Goal: Task Accomplishment & Management: Manage account settings

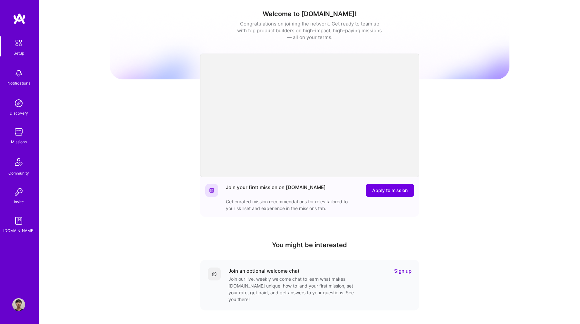
click at [404, 271] on link "Sign up" at bounding box center [402, 270] width 17 height 7
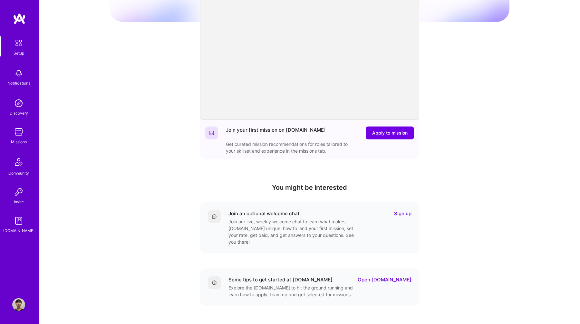
scroll to position [94, 0]
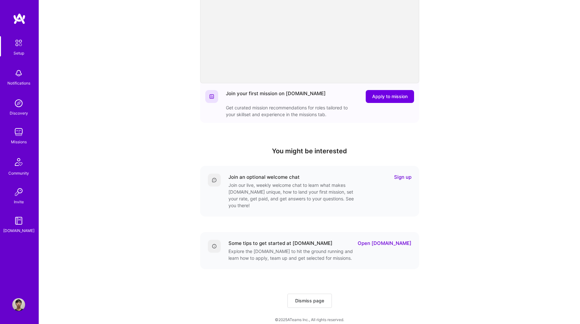
click at [401, 239] on link "Open [DOMAIN_NAME]" at bounding box center [385, 242] width 54 height 7
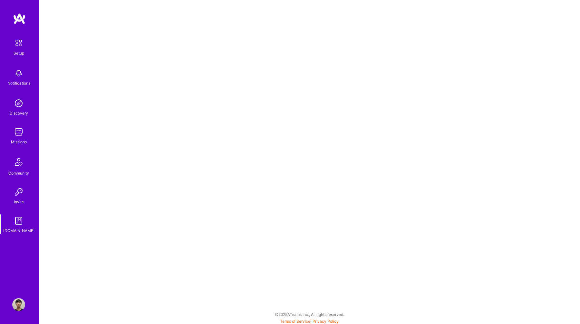
click at [25, 48] on img at bounding box center [19, 43] width 14 height 14
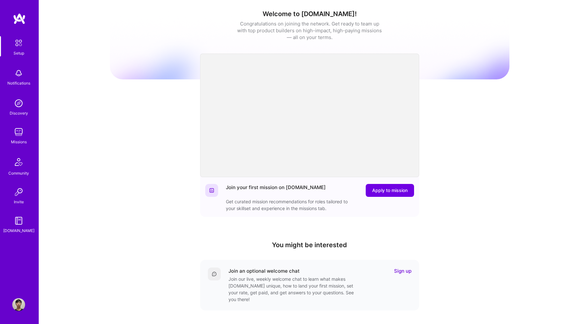
click at [24, 138] on img at bounding box center [18, 131] width 13 height 13
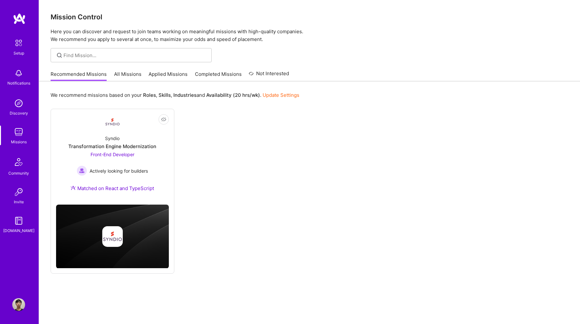
click at [270, 97] on link "Update Settings" at bounding box center [281, 95] width 37 height 6
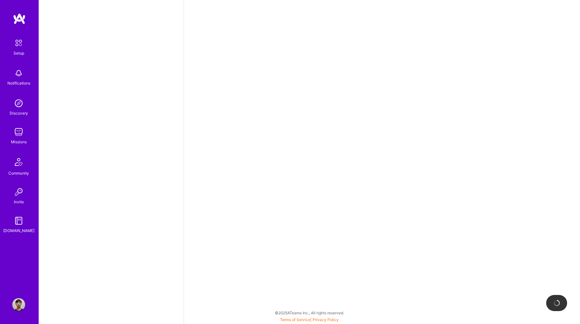
select select "ID"
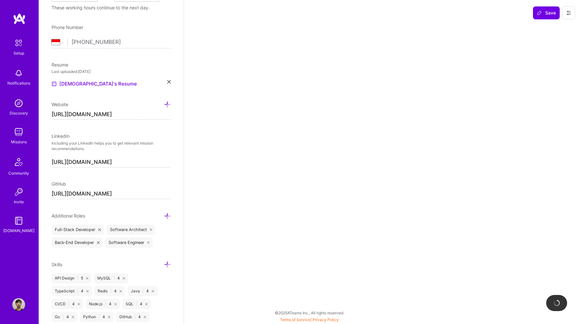
scroll to position [399, 0]
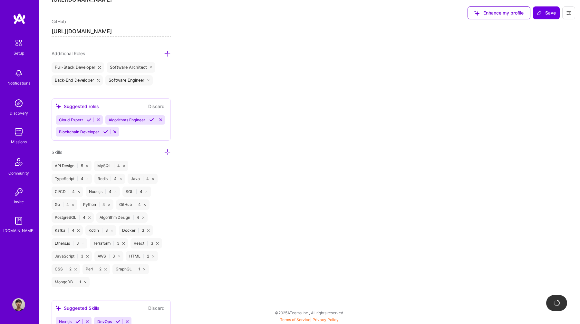
select select "Right Now"
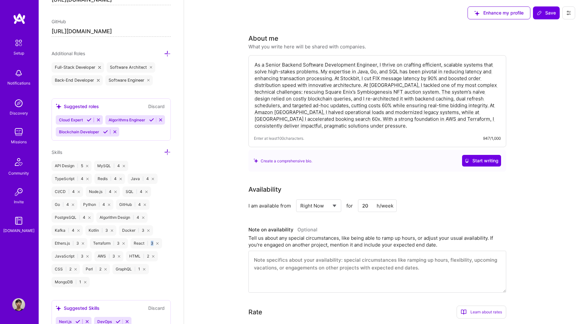
drag, startPoint x: 157, startPoint y: 243, endPoint x: 152, endPoint y: 243, distance: 5.2
click at [152, 243] on div "React | 3" at bounding box center [146, 243] width 31 height 10
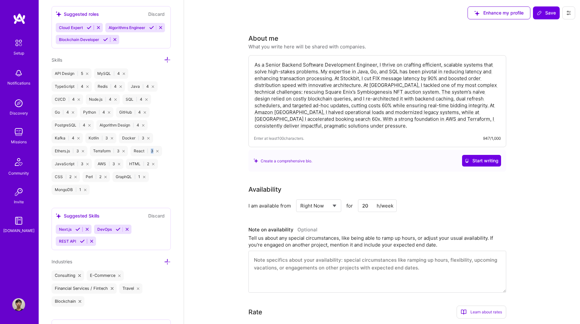
scroll to position [482, 0]
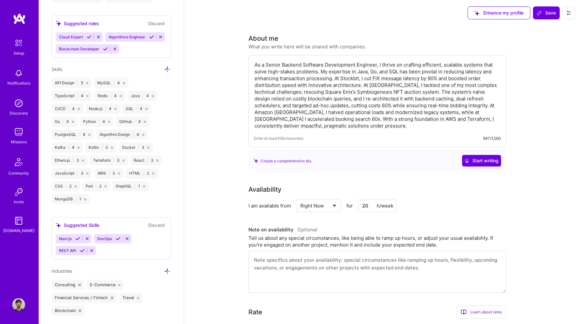
click at [158, 160] on icon at bounding box center [157, 160] width 2 height 2
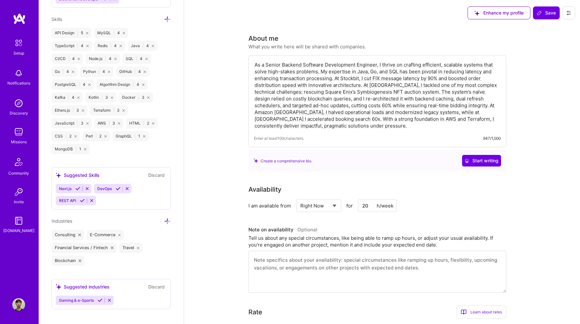
scroll to position [537, 0]
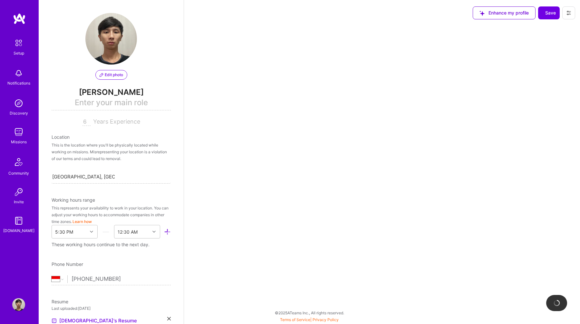
select select "ID"
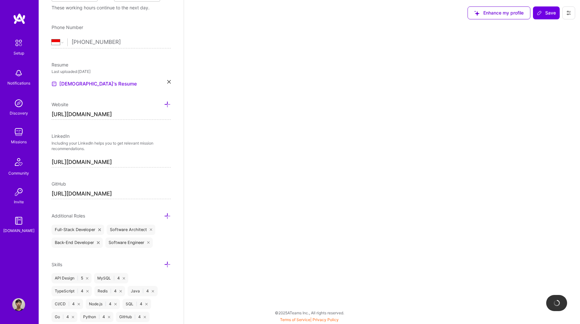
click at [24, 105] on img at bounding box center [18, 103] width 13 height 13
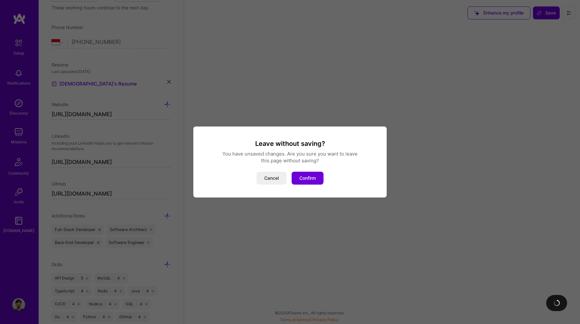
select select "Right Now"
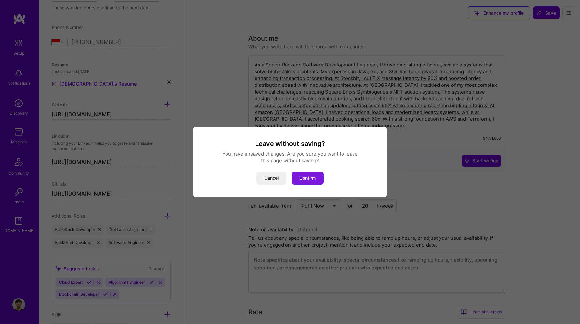
click at [311, 178] on button "Confirm" at bounding box center [308, 177] width 32 height 13
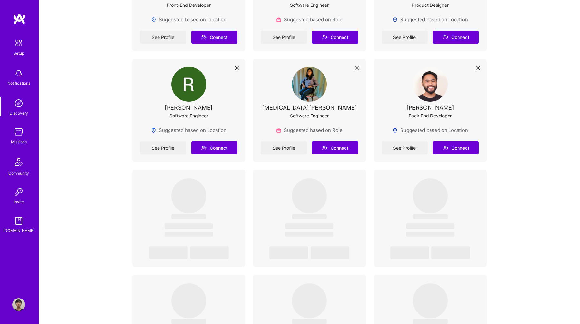
scroll to position [1102, 0]
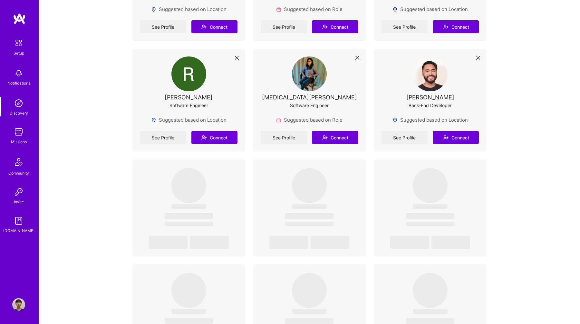
click at [17, 132] on img at bounding box center [18, 131] width 13 height 13
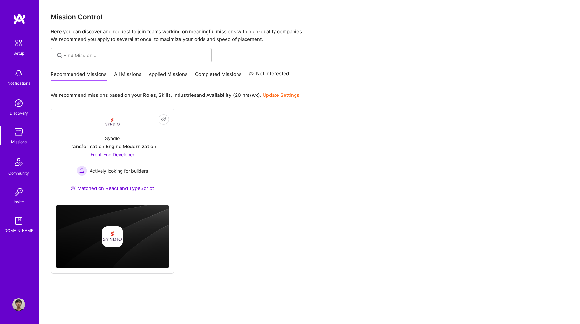
click at [129, 76] on link "All Missions" at bounding box center [127, 76] width 27 height 11
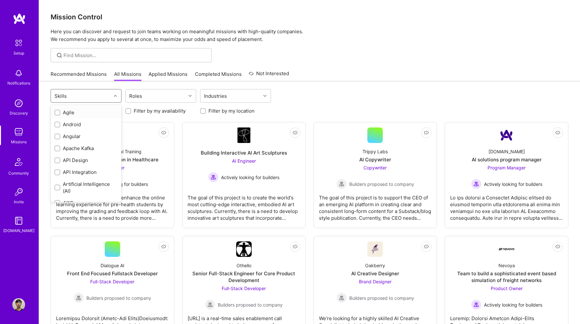
click at [108, 98] on div "Skills" at bounding box center [81, 95] width 60 height 13
click at [80, 150] on div "API Design" at bounding box center [85, 148] width 63 height 7
checkbox input "true"
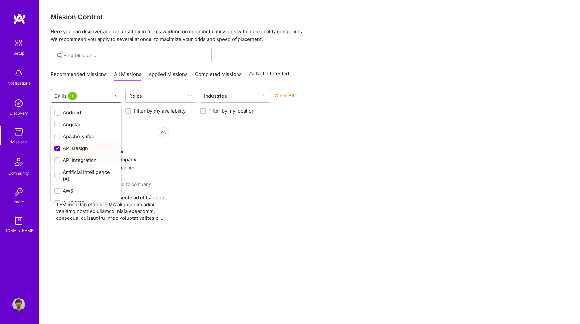
click at [78, 159] on div "API Integration" at bounding box center [85, 160] width 63 height 7
checkbox input "true"
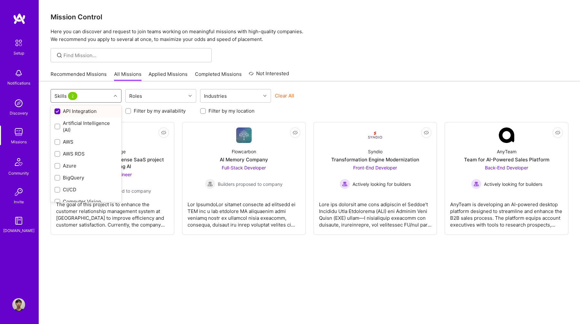
scroll to position [62, 0]
click at [82, 143] on div "AWS" at bounding box center [85, 141] width 63 height 7
checkbox input "true"
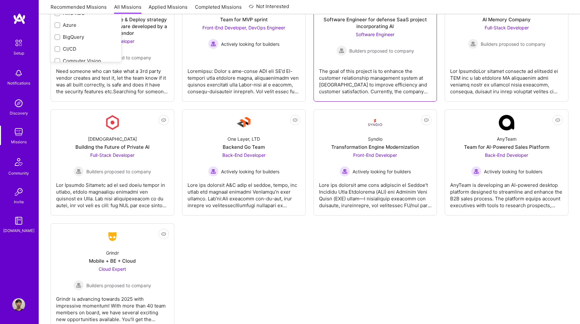
scroll to position [140, 0]
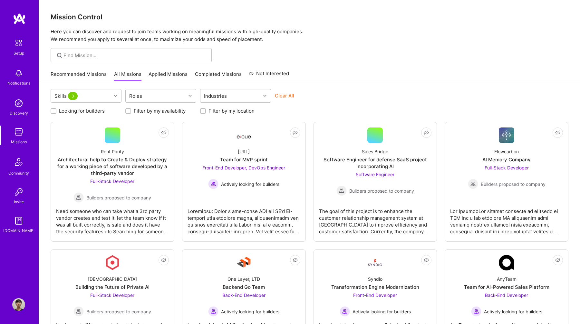
scroll to position [140, 0]
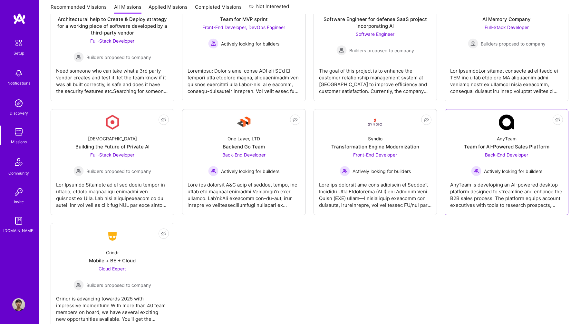
click at [508, 144] on div "Team for AI-Powered Sales Platform" at bounding box center [506, 146] width 85 height 7
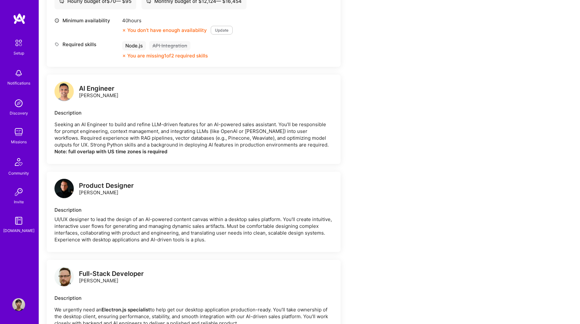
scroll to position [376, 0]
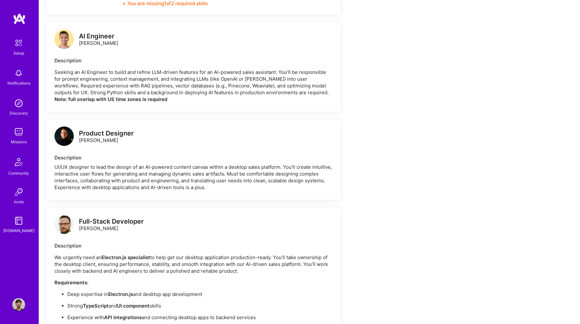
click at [23, 48] on img at bounding box center [19, 43] width 14 height 14
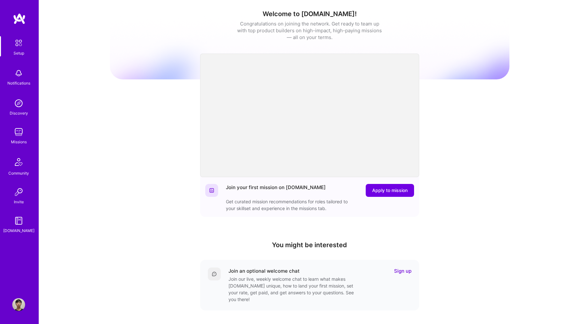
click at [23, 23] on img at bounding box center [19, 19] width 13 height 12
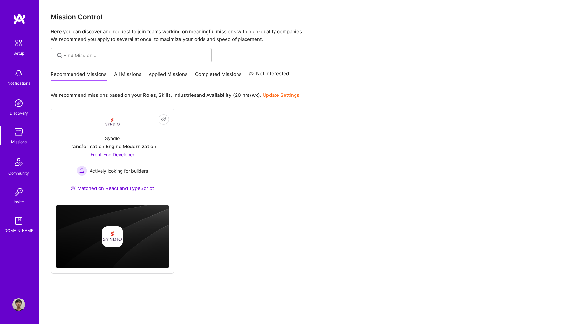
click at [23, 302] on img at bounding box center [18, 304] width 13 height 13
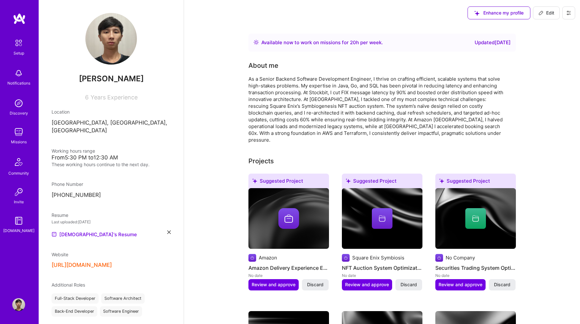
click at [540, 13] on icon at bounding box center [541, 12] width 5 height 5
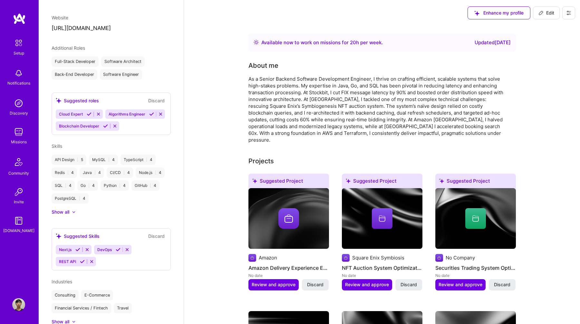
select select "ID"
select select "Right Now"
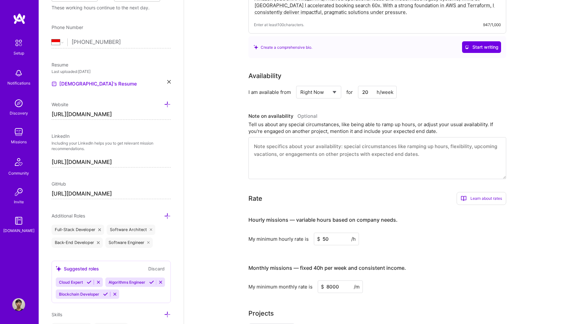
scroll to position [119, 0]
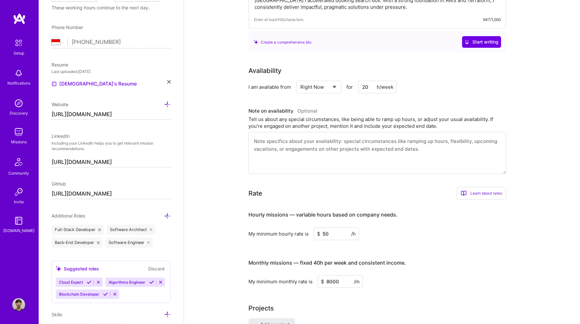
drag, startPoint x: 330, startPoint y: 235, endPoint x: 314, endPoint y: 235, distance: 16.1
click at [314, 235] on input "50" at bounding box center [336, 233] width 45 height 13
type input "60"
drag, startPoint x: 342, startPoint y: 282, endPoint x: 298, endPoint y: 282, distance: 44.5
click at [298, 282] on div "My minimum monthly rate is $ 8000 /m" at bounding box center [378, 281] width 258 height 13
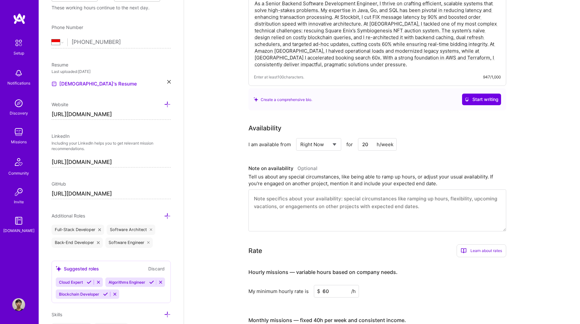
scroll to position [0, 0]
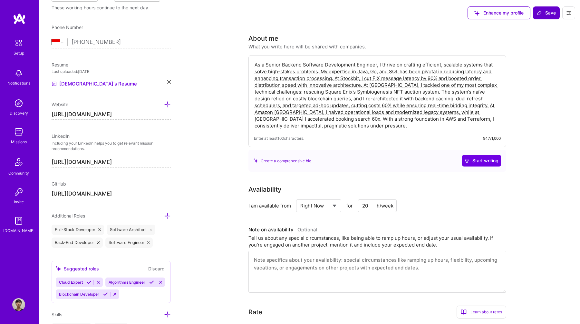
type input "9600"
click at [547, 13] on span "Save" at bounding box center [546, 13] width 19 height 6
click at [21, 139] on div "Missions" at bounding box center [19, 141] width 16 height 7
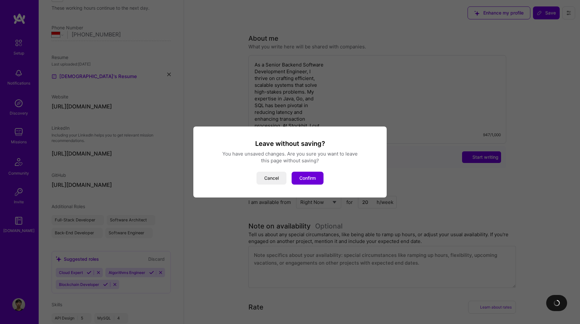
scroll to position [158, 0]
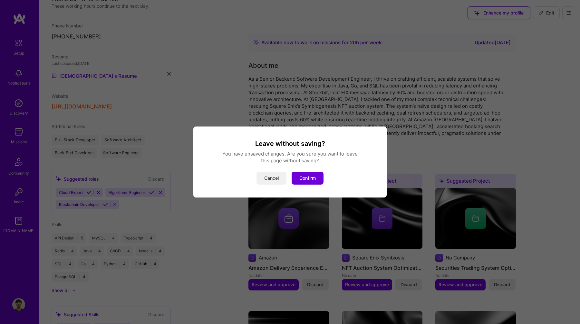
click at [274, 178] on button "Cancel" at bounding box center [272, 177] width 30 height 13
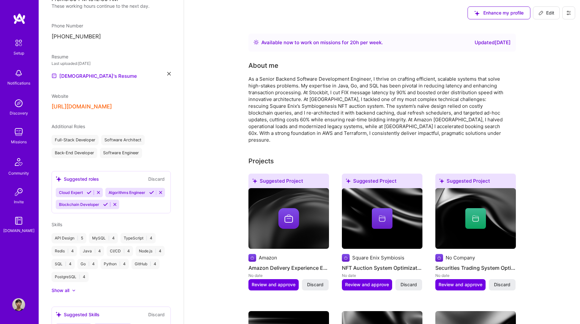
click at [19, 133] on img at bounding box center [18, 131] width 13 height 13
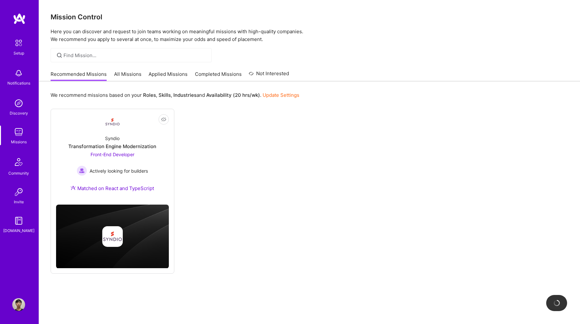
click at [135, 75] on link "All Missions" at bounding box center [127, 76] width 27 height 11
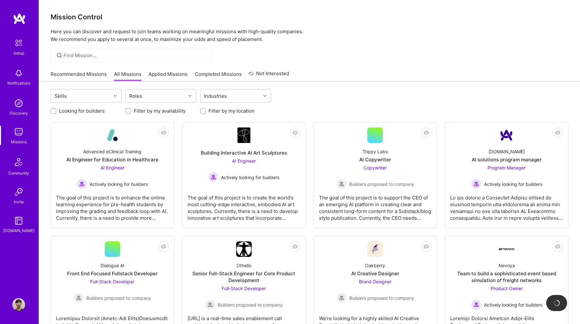
click at [66, 68] on div "Recommended Missions All Missions Applied Missions Completed Missions Not Inter…" at bounding box center [170, 74] width 239 height 14
click at [67, 73] on link "Recommended Missions" at bounding box center [79, 76] width 56 height 11
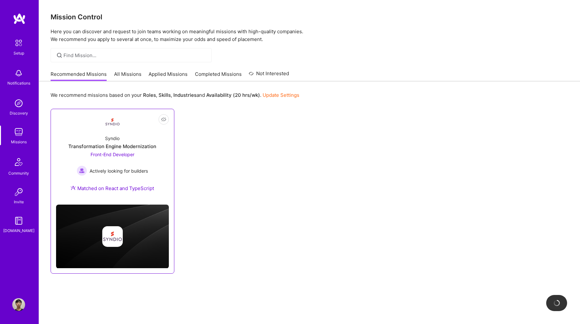
click at [149, 191] on div "Syndio Transformation Engine Modernization Front-End Developer Actively looking…" at bounding box center [112, 165] width 113 height 70
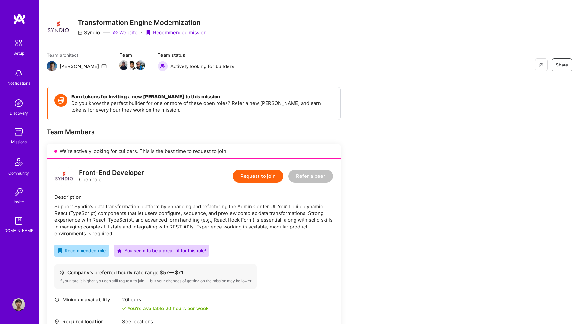
scroll to position [7, 0]
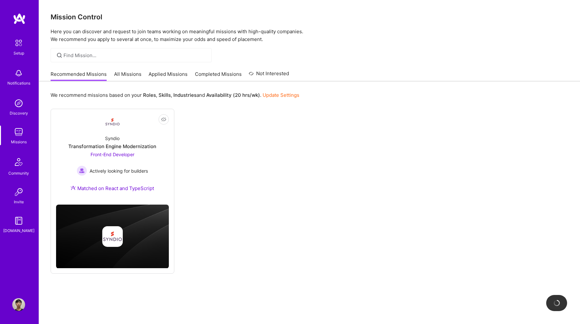
click at [140, 76] on div "Recommended Missions All Missions Applied Missions Completed Missions Not Inter…" at bounding box center [170, 74] width 239 height 14
click at [128, 74] on link "All Missions" at bounding box center [127, 76] width 27 height 11
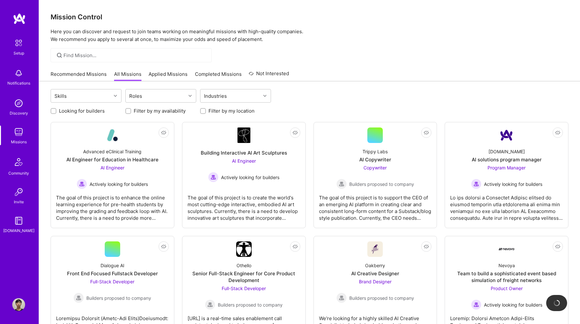
click at [19, 44] on img at bounding box center [19, 43] width 14 height 14
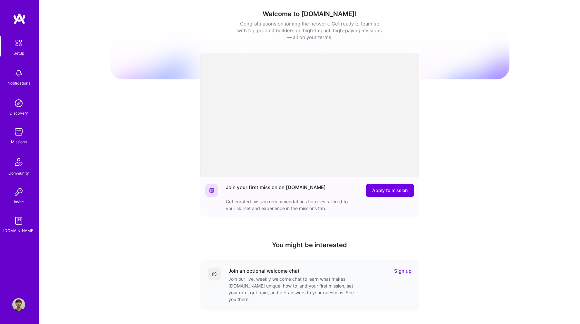
click at [21, 222] on img at bounding box center [18, 220] width 13 height 13
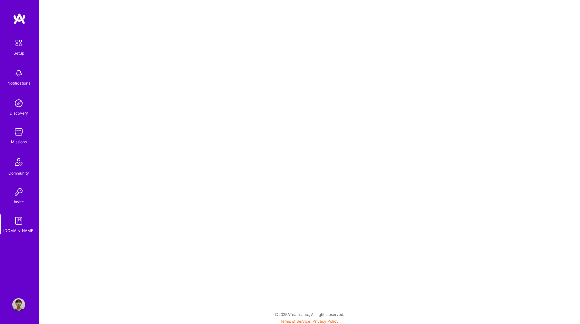
click at [22, 302] on img at bounding box center [18, 304] width 13 height 13
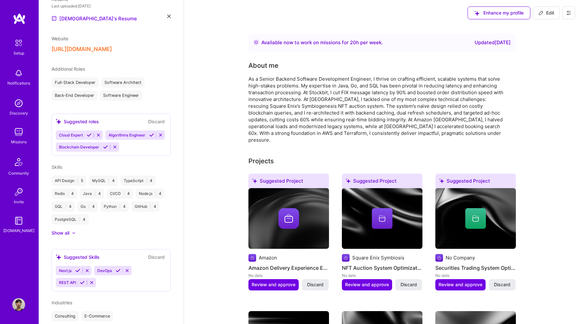
scroll to position [217, 0]
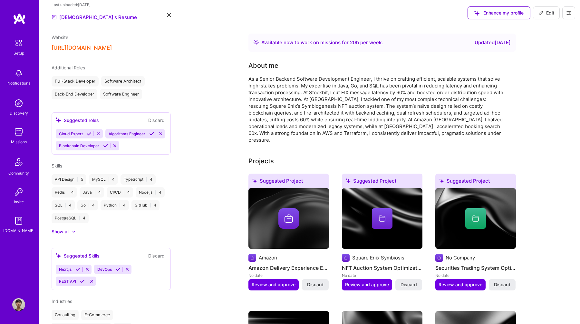
click at [72, 230] on div at bounding box center [74, 232] width 4 height 4
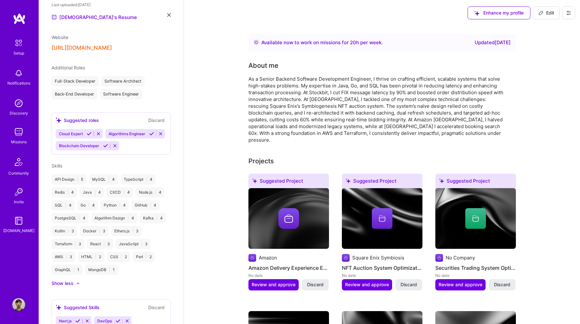
click at [97, 239] on div "React | 3" at bounding box center [100, 244] width 26 height 10
click at [548, 14] on span "Edit" at bounding box center [547, 13] width 16 height 6
select select "ID"
select select "Right Now"
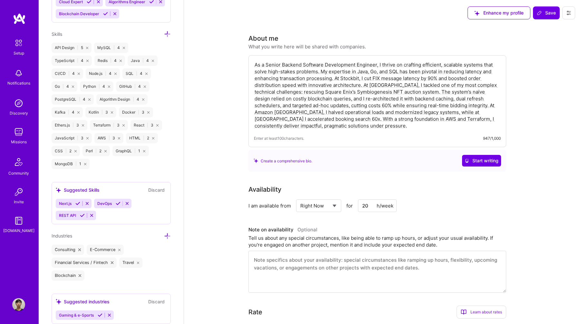
scroll to position [505, 0]
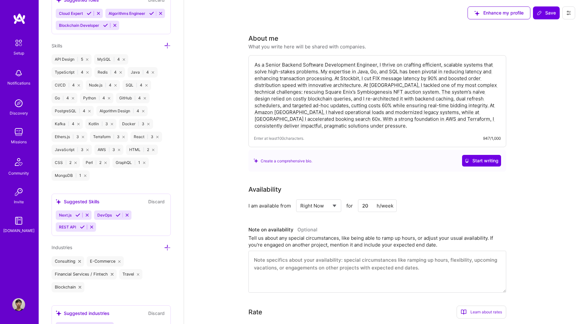
click at [158, 137] on icon at bounding box center [157, 137] width 2 height 2
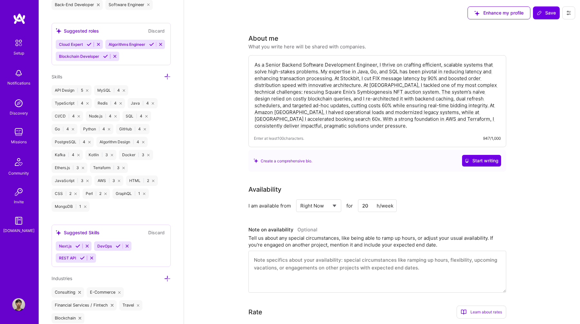
scroll to position [459, 0]
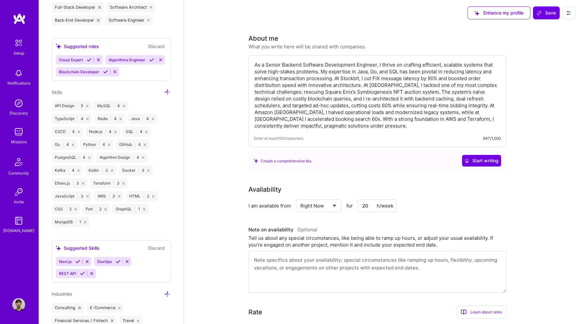
click at [141, 71] on div "Cloud Expert Algorithms Engineer Blockchain Developer" at bounding box center [111, 65] width 111 height 21
click at [134, 75] on div "Cloud Expert Algorithms Engineer Blockchain Developer" at bounding box center [111, 65] width 111 height 21
click at [133, 69] on div "Cloud Expert Algorithms Engineer Blockchain Developer" at bounding box center [111, 65] width 111 height 21
click at [167, 91] on icon at bounding box center [167, 92] width 7 height 7
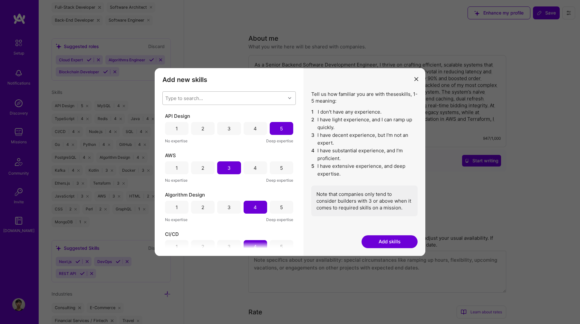
click at [192, 99] on div "Type to search..." at bounding box center [184, 98] width 38 height 7
type input "react"
click at [185, 124] on div "React" at bounding box center [229, 126] width 126 height 7
checkbox input "true"
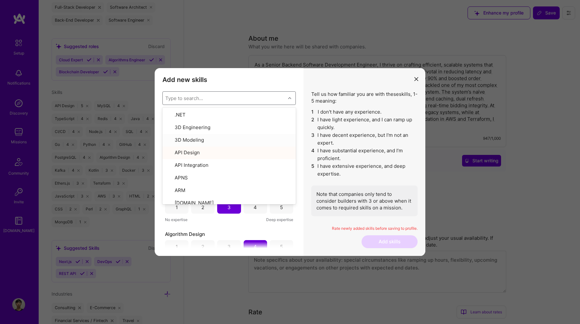
click at [325, 142] on li "3 I have decent experience, but I'm not an expert." at bounding box center [364, 138] width 106 height 15
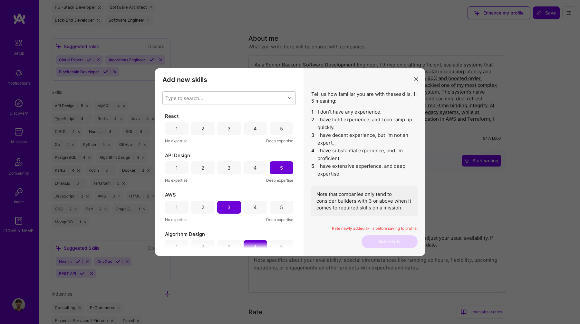
click at [203, 129] on div "2" at bounding box center [202, 128] width 3 height 7
click at [217, 128] on div "3" at bounding box center [229, 128] width 24 height 13
click at [388, 240] on button "Add skills" at bounding box center [390, 241] width 56 height 13
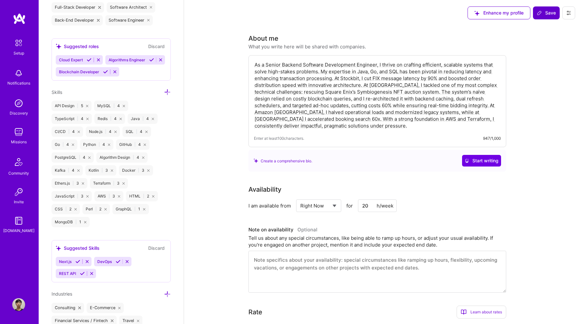
click at [547, 14] on span "Save" at bounding box center [546, 13] width 19 height 6
click at [21, 137] on img at bounding box center [18, 131] width 13 height 13
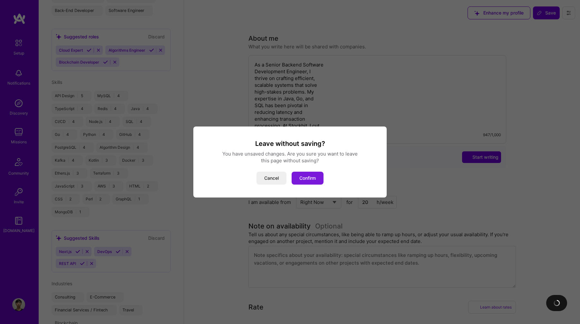
scroll to position [283, 0]
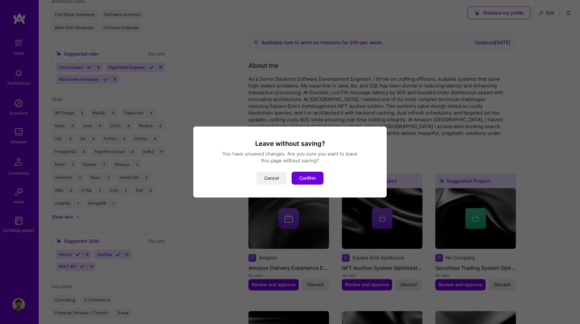
click at [277, 178] on button "Cancel" at bounding box center [272, 177] width 30 height 13
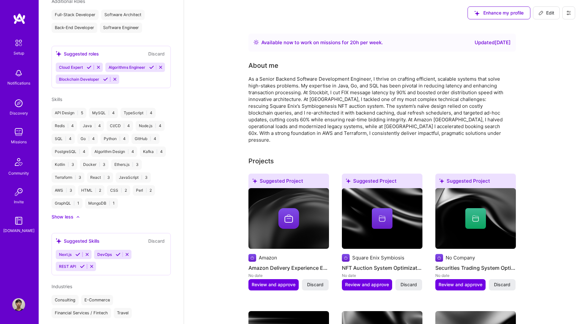
click at [20, 140] on div "Missions" at bounding box center [19, 141] width 16 height 7
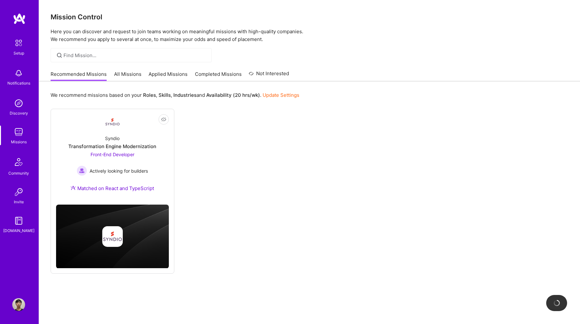
click at [236, 124] on div "Not Interested Syndio Transformation Engine Modernization Front-End Developer A…" at bounding box center [310, 191] width 518 height 165
click at [225, 75] on link "Completed Missions" at bounding box center [218, 76] width 47 height 11
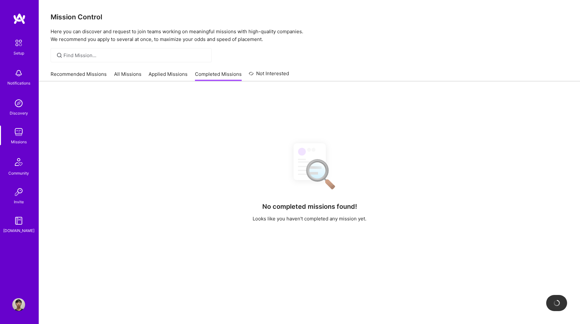
click at [131, 74] on link "All Missions" at bounding box center [127, 76] width 27 height 11
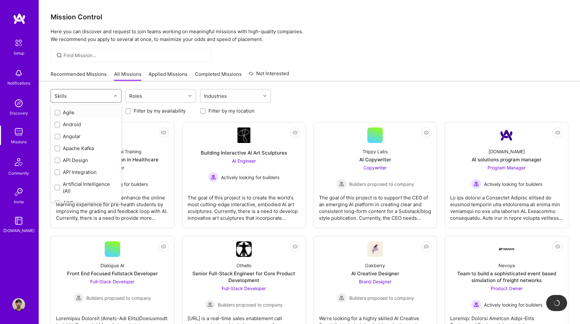
click at [84, 97] on div "Skills" at bounding box center [81, 95] width 60 height 13
type input "b"
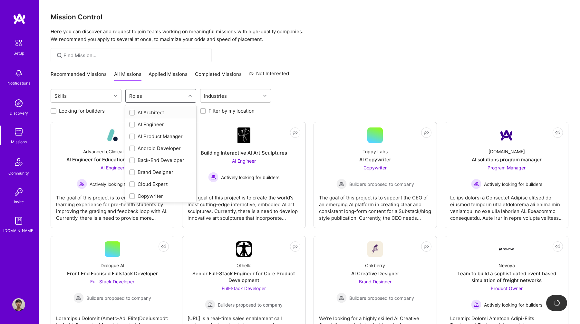
click at [172, 93] on div "Roles" at bounding box center [156, 95] width 60 height 13
type input "bac"
click at [162, 110] on div "Back-End Developer" at bounding box center [160, 112] width 63 height 7
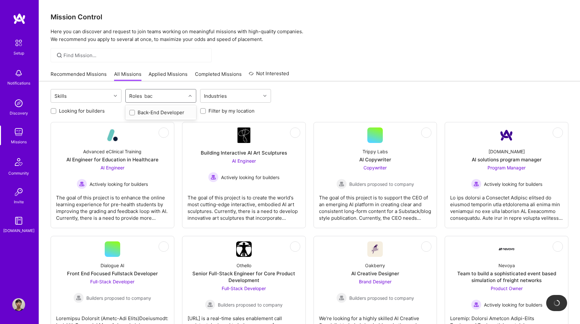
checkbox input "true"
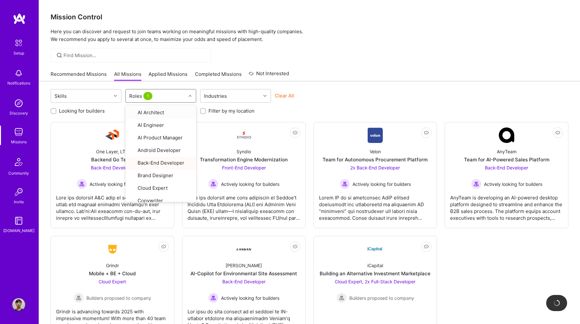
click at [354, 87] on div "Skills option Back-End Developer, selected. option AI Architect focused, 1 of 2…" at bounding box center [309, 219] width 541 height 276
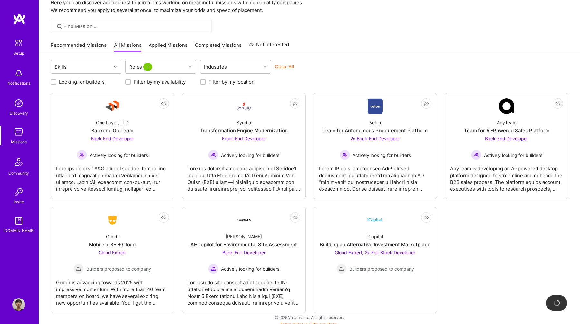
scroll to position [34, 0]
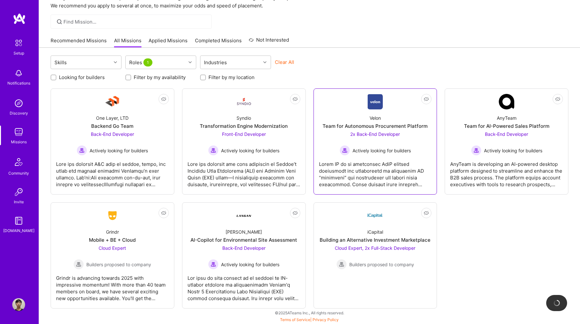
click at [400, 154] on div "Actively looking for builders" at bounding box center [375, 150] width 71 height 10
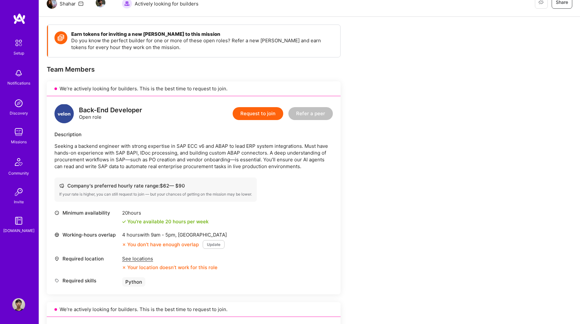
scroll to position [79, 0]
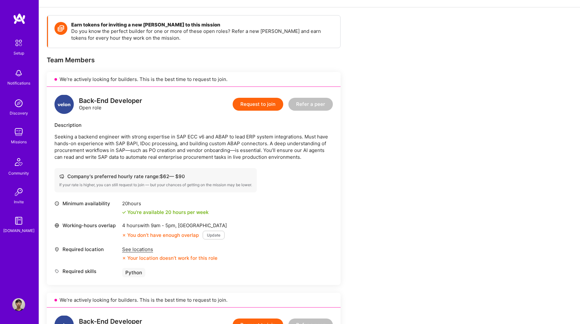
click at [196, 136] on p "Seeking a backend engineer with strong expertise in SAP ECC v6 and ABAP to lead…" at bounding box center [193, 146] width 278 height 27
drag, startPoint x: 141, startPoint y: 145, endPoint x: 118, endPoint y: 145, distance: 22.6
click at [118, 145] on p "Seeking a backend engineer with strong expertise in SAP ECC v6 and ABAP to lead…" at bounding box center [193, 146] width 278 height 27
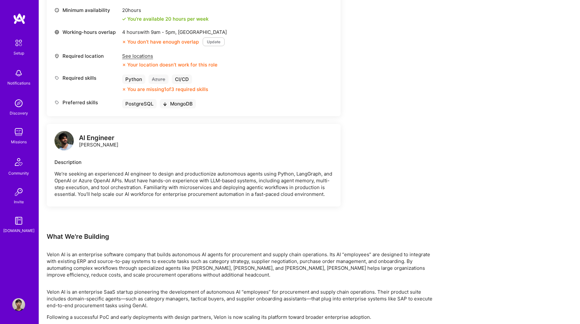
scroll to position [494, 0]
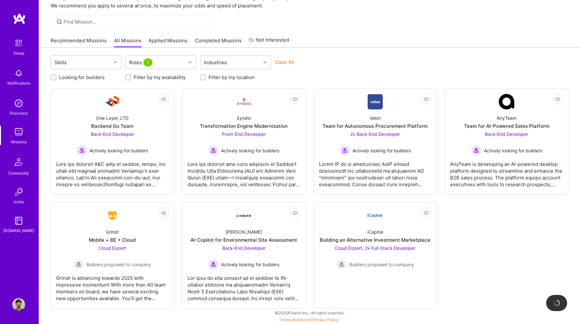
scroll to position [34, 0]
click at [248, 254] on div "Back-End Developer Actively looking for builders" at bounding box center [243, 256] width 71 height 25
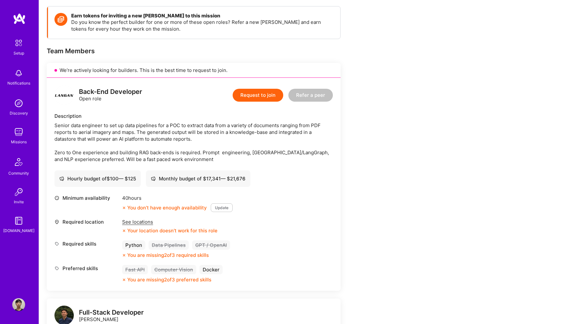
scroll to position [89, 0]
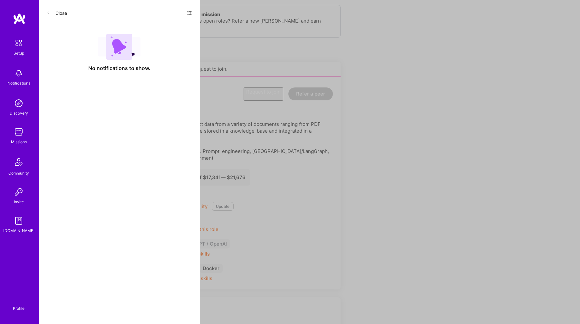
scroll to position [34, 0]
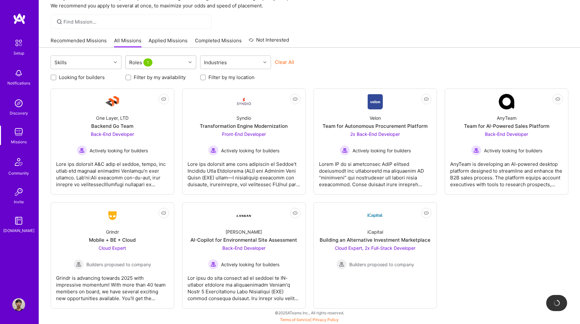
click at [177, 65] on div "Roles 1" at bounding box center [156, 62] width 60 height 13
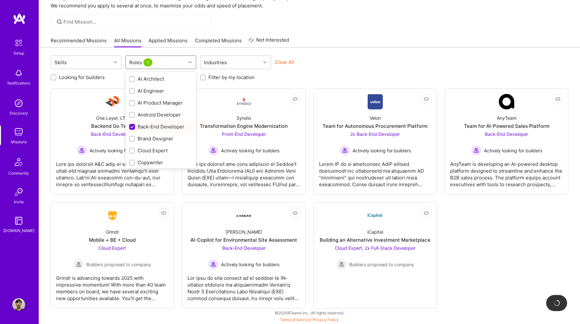
click at [135, 128] on input "checkbox" at bounding box center [133, 127] width 6 height 6
checkbox input "false"
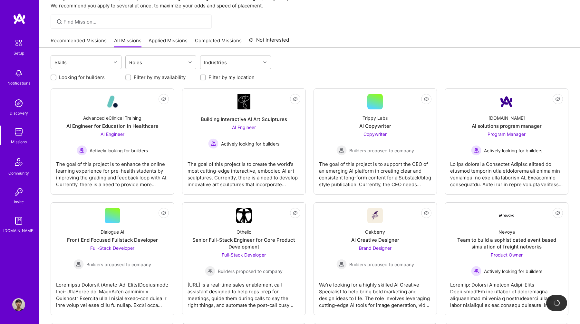
click at [327, 57] on div "Skills Roles Industries" at bounding box center [310, 62] width 518 height 15
click at [259, 59] on div "Industries" at bounding box center [230, 62] width 60 height 13
click at [322, 57] on div "Skills Roles option Consulting focused, 1 of 1. 1 result available. Use Up and …" at bounding box center [310, 62] width 518 height 15
click at [248, 64] on div "Industries" at bounding box center [230, 62] width 60 height 13
click at [241, 79] on div "Consulting" at bounding box center [235, 78] width 63 height 7
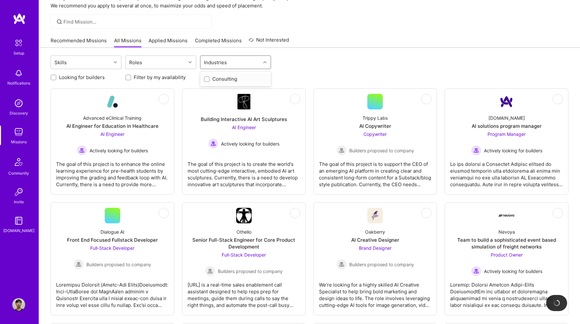
checkbox input "true"
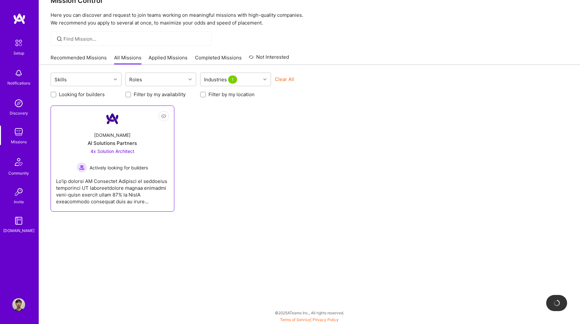
click at [153, 145] on div "[DOMAIN_NAME] AI Solutions Partners 4x Solution Architect Actively looking for …" at bounding box center [112, 149] width 113 height 46
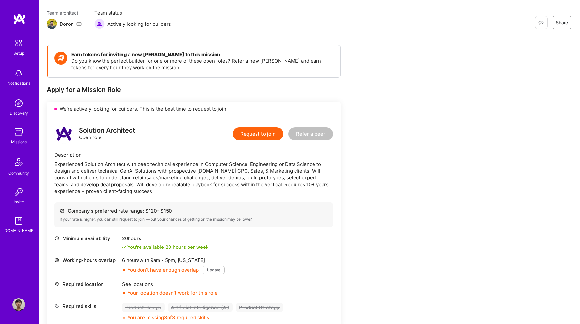
scroll to position [68, 0]
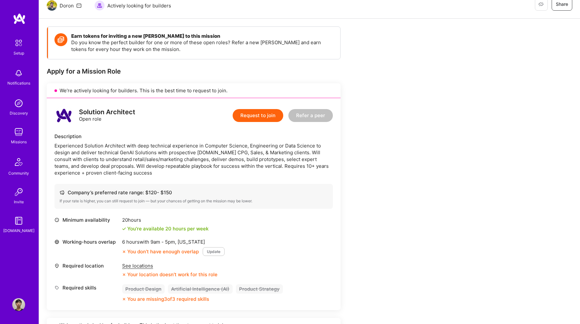
click at [148, 267] on div "See locations" at bounding box center [169, 265] width 95 height 7
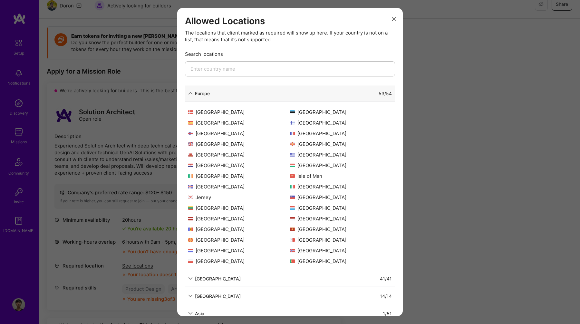
scroll to position [126, 0]
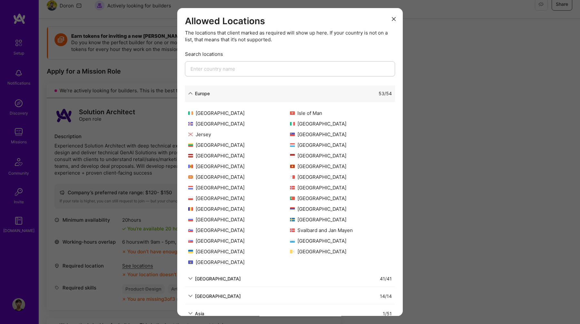
click at [413, 187] on div "Allowed Locations The locations that client marked as required will show up her…" at bounding box center [290, 162] width 580 height 324
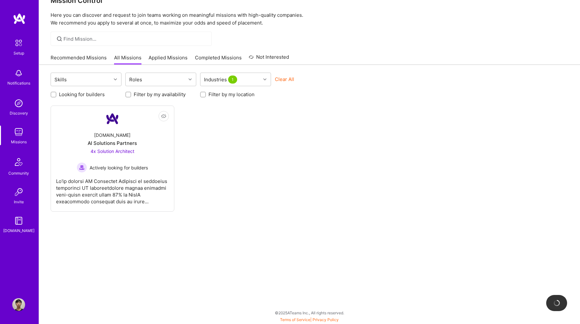
scroll to position [16, 0]
click at [283, 77] on button "Clear All" at bounding box center [284, 79] width 19 height 7
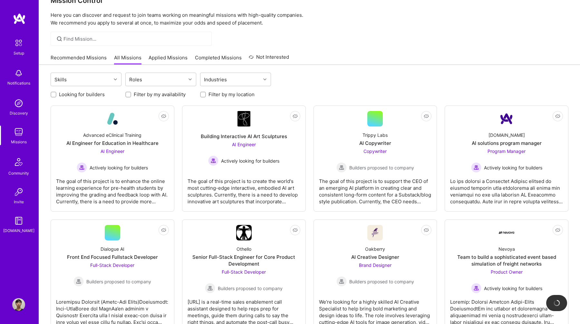
click at [234, 93] on label "Filter by my location" at bounding box center [232, 94] width 46 height 7
click at [206, 93] on input "Filter by my location" at bounding box center [203, 95] width 5 height 5
checkbox input "true"
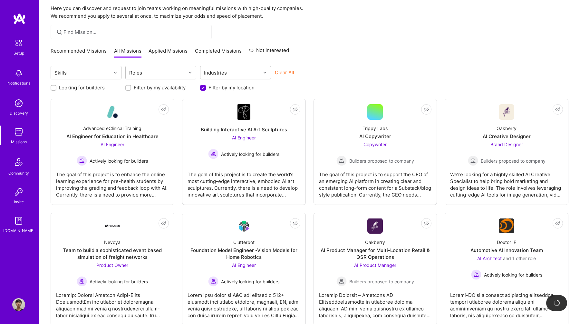
scroll to position [11, 0]
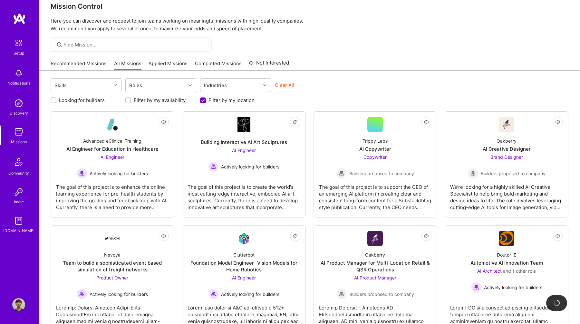
click at [93, 98] on label "Looking for builders" at bounding box center [82, 100] width 46 height 7
click at [56, 98] on input "Looking for builders" at bounding box center [54, 100] width 5 height 5
checkbox input "true"
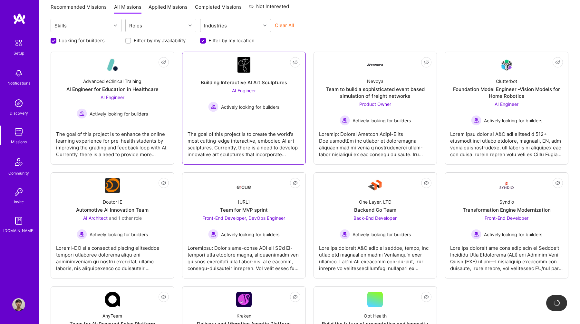
scroll to position [78, 0]
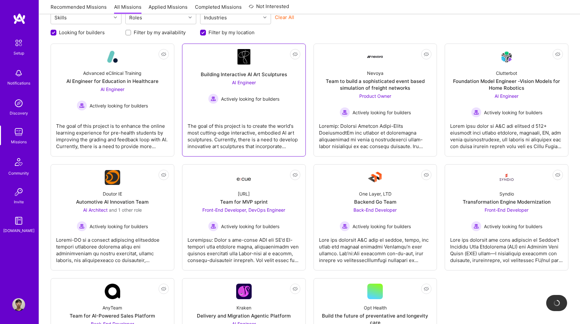
click at [227, 114] on link "Not Interested Building Interactive AI Art Sculptures AI Engineer Actively look…" at bounding box center [244, 100] width 113 height 102
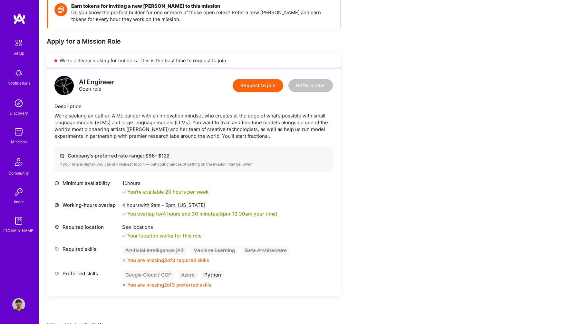
scroll to position [99, 0]
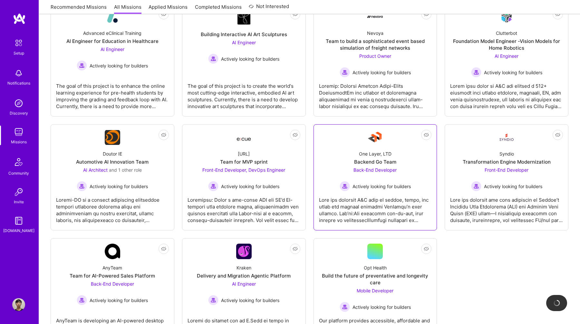
scroll to position [138, 0]
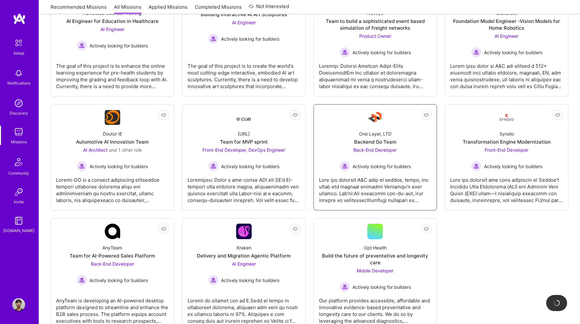
click at [370, 170] on div "Actively looking for builders" at bounding box center [375, 166] width 71 height 10
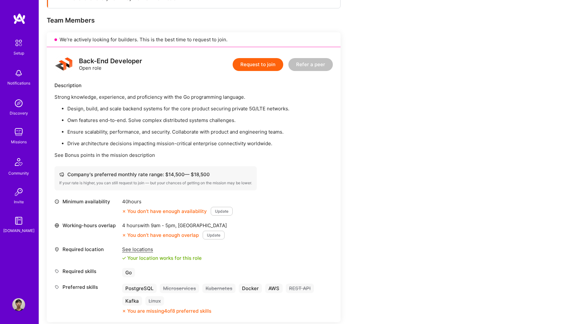
scroll to position [172, 0]
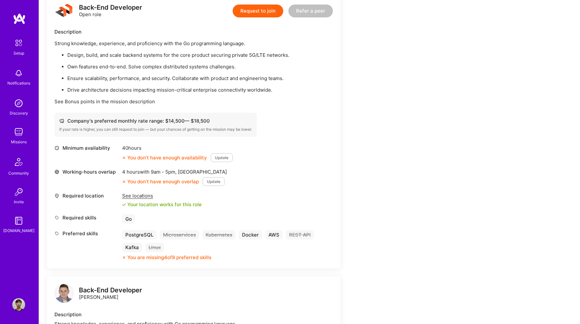
click at [222, 159] on button "Update" at bounding box center [222, 157] width 22 height 9
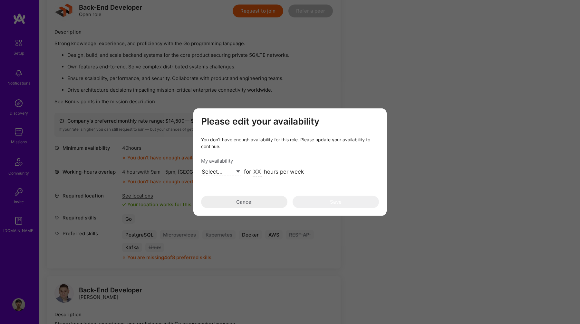
click at [236, 174] on select "Select... Right Now Future Date Not Available" at bounding box center [221, 171] width 40 height 9
click at [260, 199] on button "Cancel" at bounding box center [244, 201] width 86 height 12
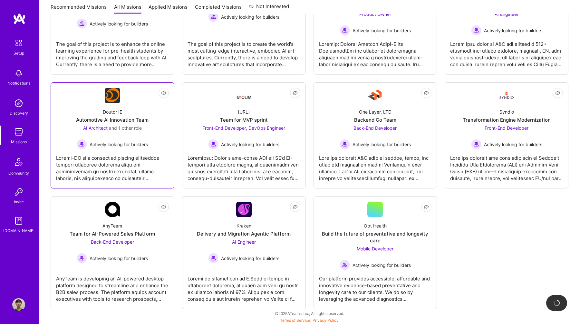
scroll to position [161, 0]
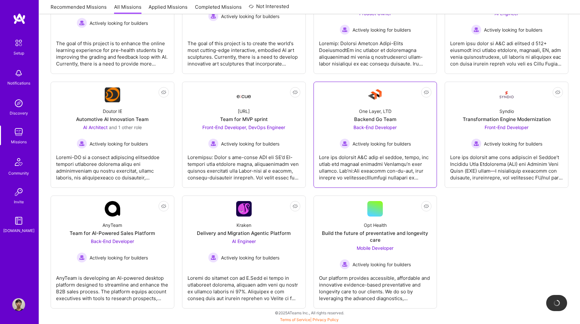
click at [369, 128] on span "Back-End Developer" at bounding box center [375, 126] width 43 height 5
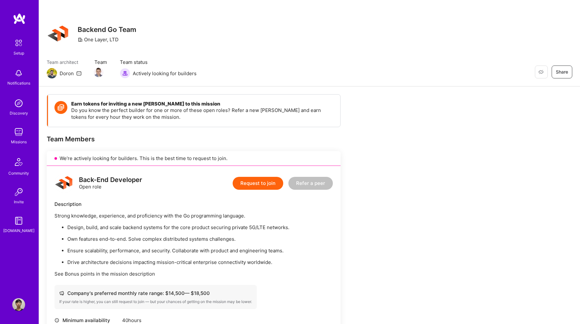
click at [247, 187] on button "Request to join" at bounding box center [258, 183] width 51 height 13
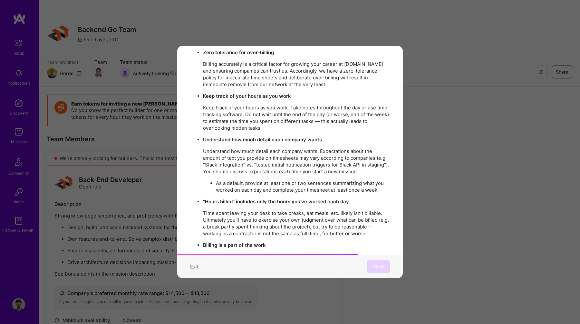
scroll to position [853, 0]
click at [433, 85] on div "Mission Code of Conduct This is the [DOMAIN_NAME] Mission Code of Conduct. Our …" at bounding box center [290, 162] width 580 height 324
click at [192, 268] on button "Exit" at bounding box center [194, 266] width 8 height 7
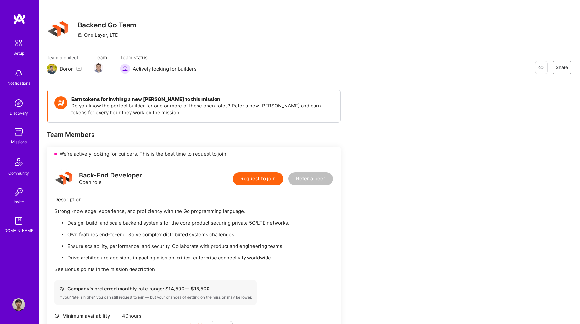
scroll to position [3, 0]
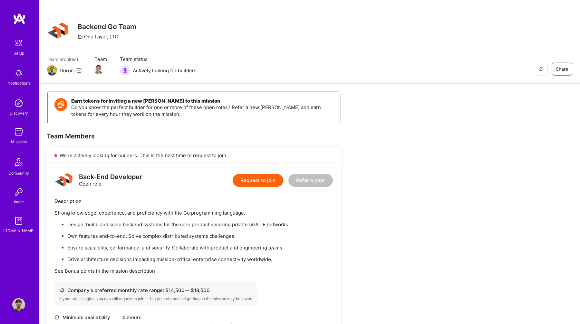
click at [16, 194] on img at bounding box center [18, 191] width 13 height 13
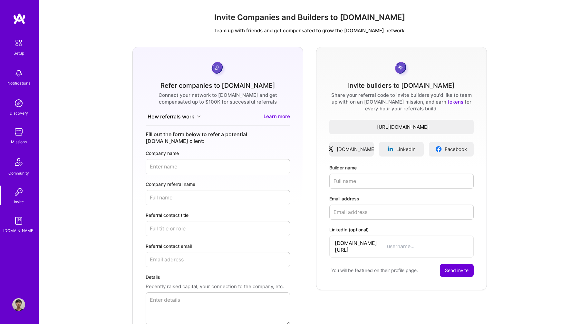
click at [20, 217] on img at bounding box center [18, 220] width 13 height 13
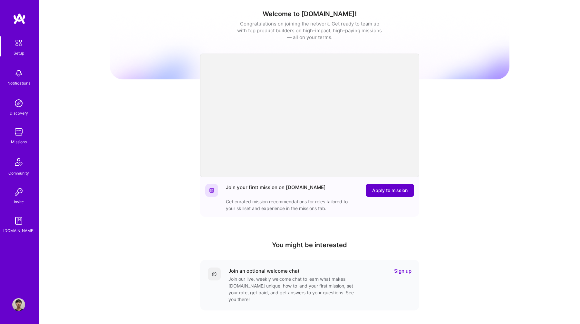
click at [399, 189] on span "Apply to mission" at bounding box center [389, 190] width 35 height 6
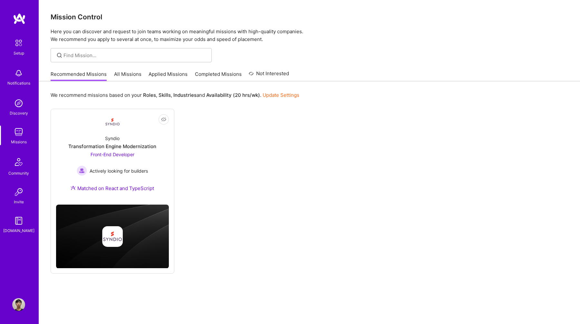
click at [138, 72] on link "All Missions" at bounding box center [127, 76] width 27 height 11
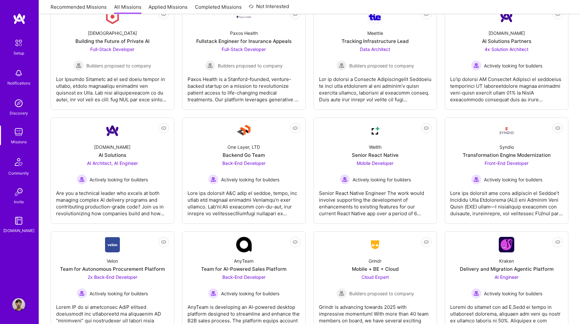
scroll to position [1141, 0]
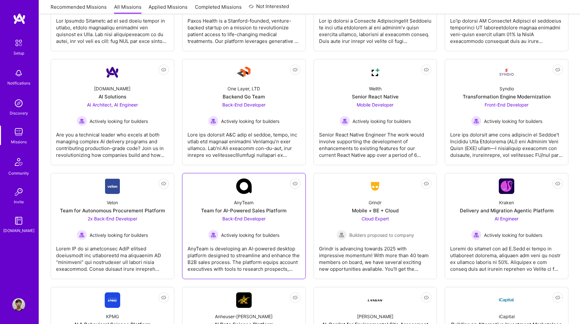
click at [275, 227] on div "Back-End Developer Actively looking for builders" at bounding box center [243, 227] width 71 height 25
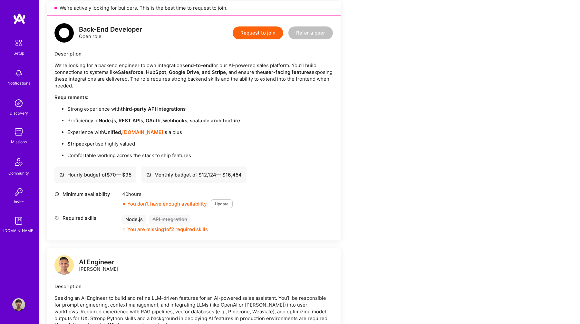
scroll to position [101, 0]
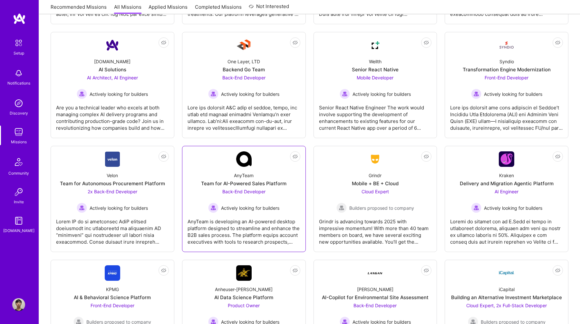
scroll to position [1171, 0]
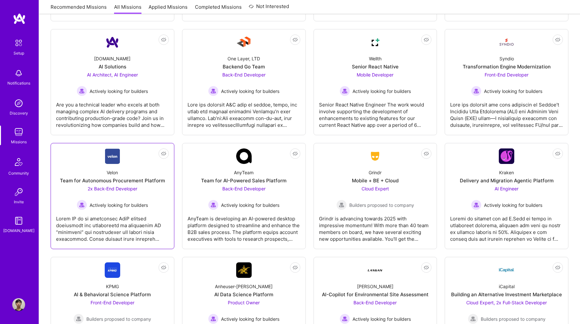
click at [159, 191] on div "Velon Team for Autonomous Procurement Platform 2x Back-End Developer Actively l…" at bounding box center [112, 187] width 113 height 46
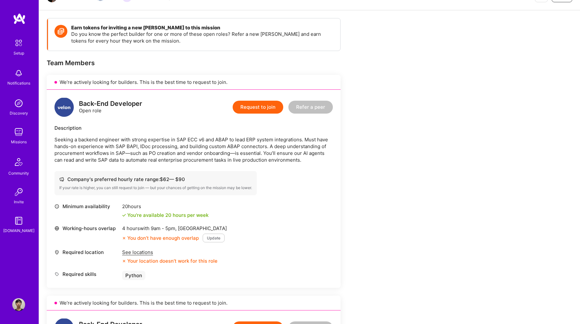
scroll to position [75, 0]
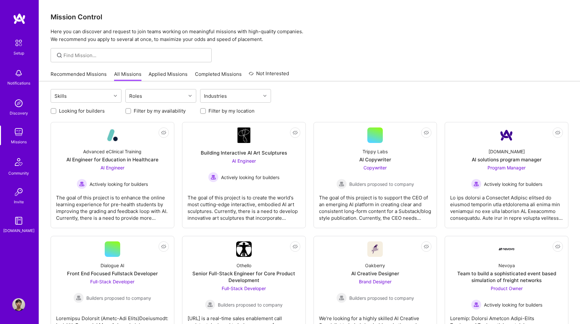
click at [97, 112] on label "Looking for builders" at bounding box center [82, 110] width 46 height 7
click at [56, 112] on input "Looking for builders" at bounding box center [54, 111] width 5 height 5
checkbox input "true"
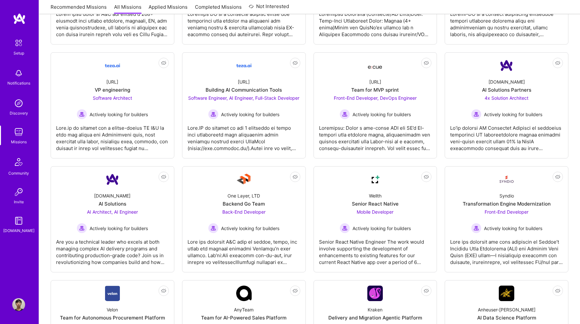
scroll to position [509, 0]
